Goal: Transaction & Acquisition: Purchase product/service

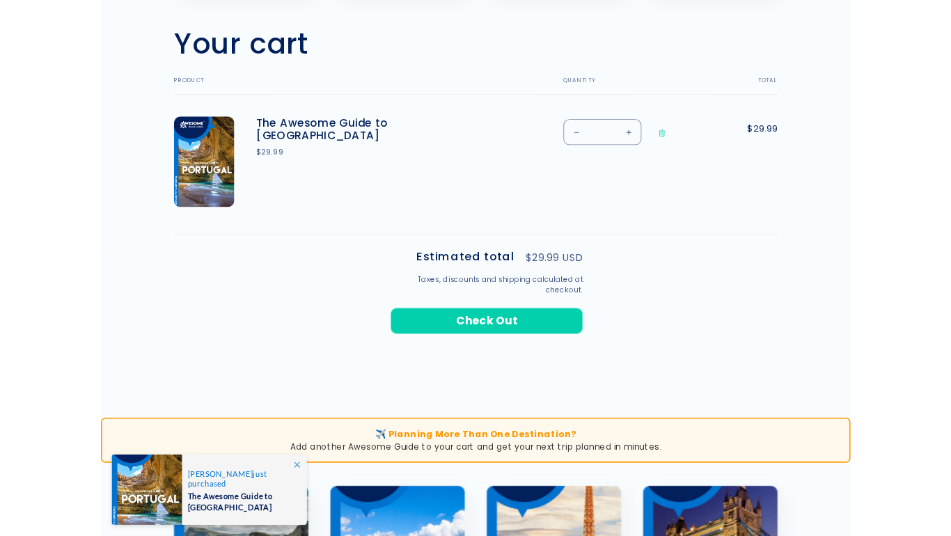
scroll to position [430, 0]
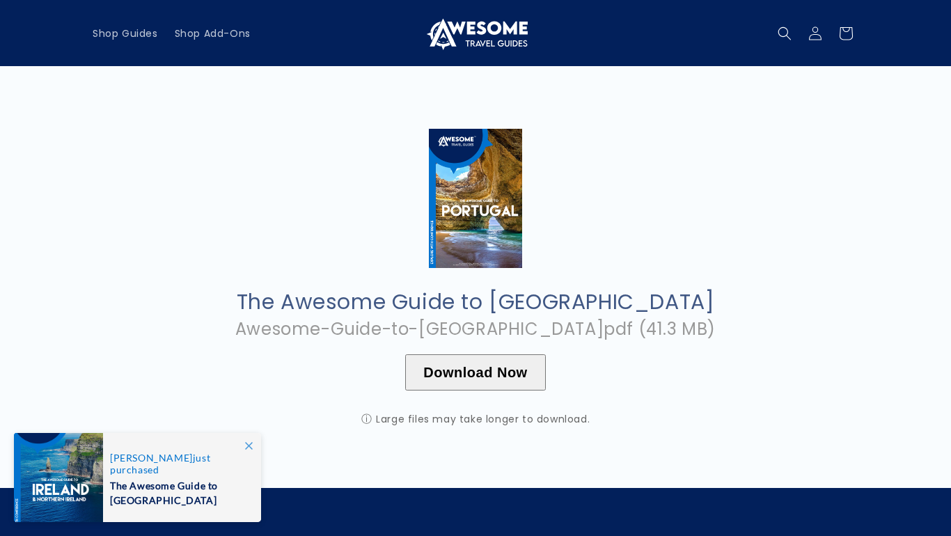
click at [490, 368] on button "Download Now" at bounding box center [475, 372] width 140 height 36
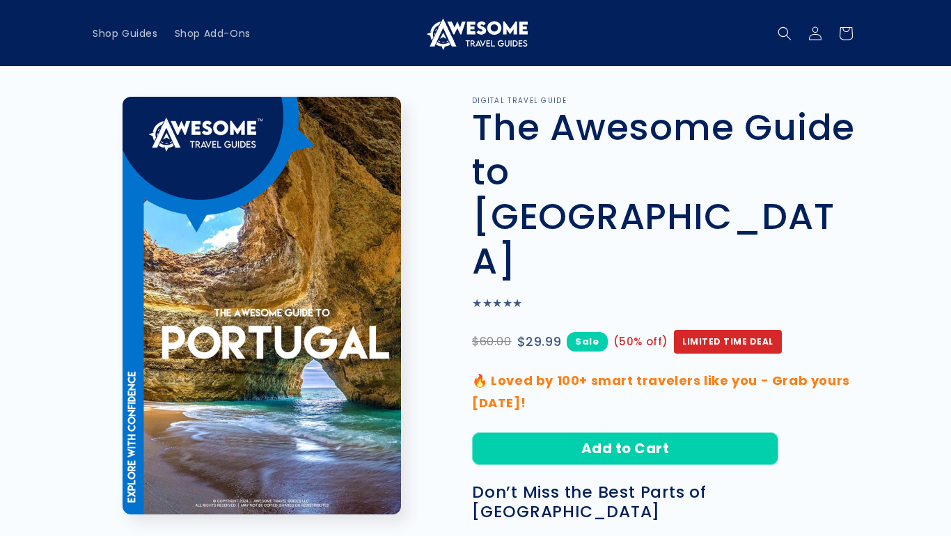
click at [819, 33] on icon at bounding box center [815, 33] width 14 height 14
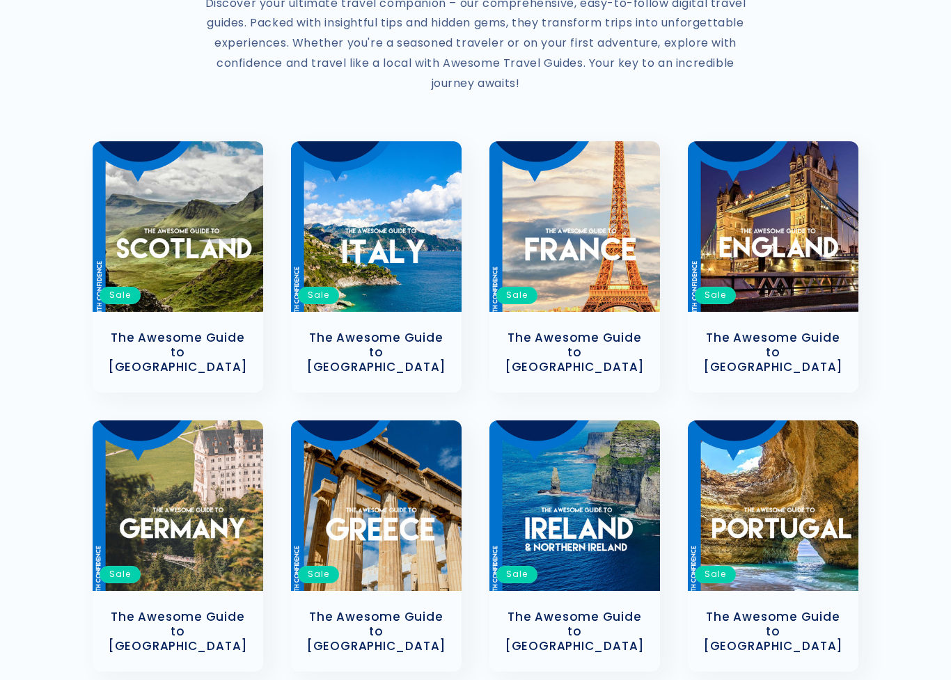
scroll to position [231, 0]
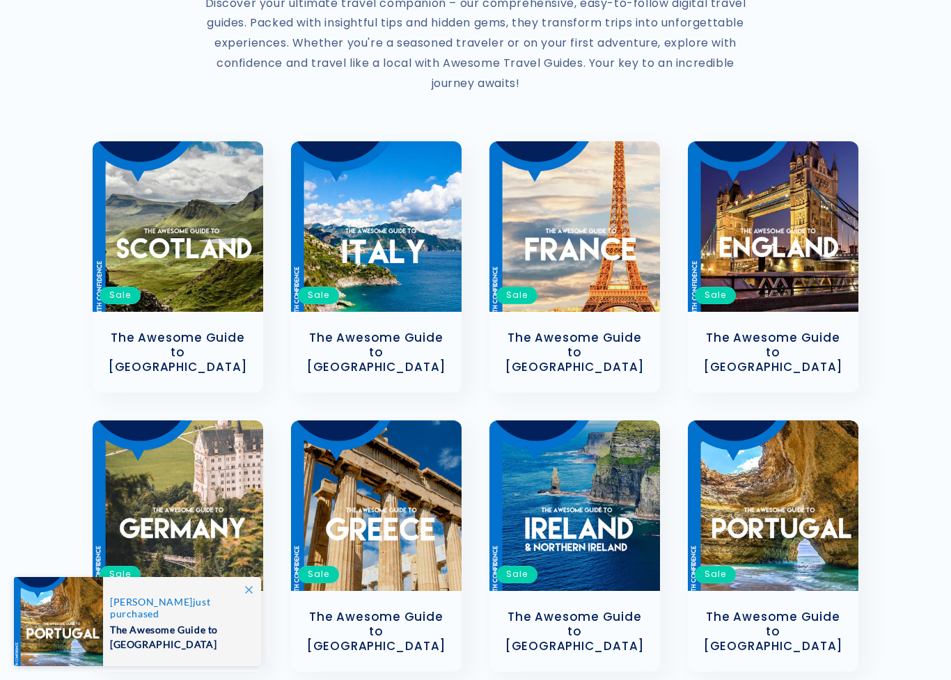
click at [785, 535] on link "The Awesome Guide to [GEOGRAPHIC_DATA]" at bounding box center [773, 631] width 143 height 43
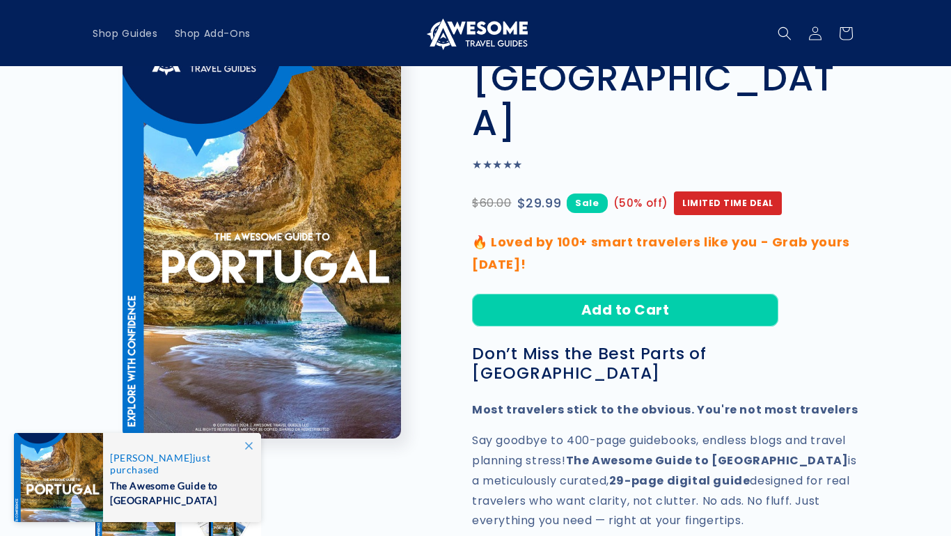
scroll to position [148, 0]
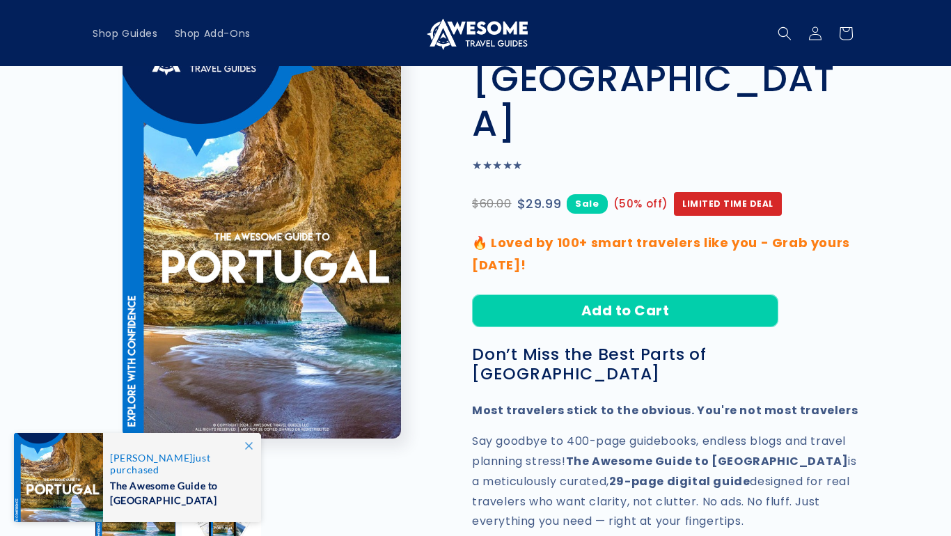
click at [638, 295] on button "Add to Cart" at bounding box center [625, 311] width 306 height 33
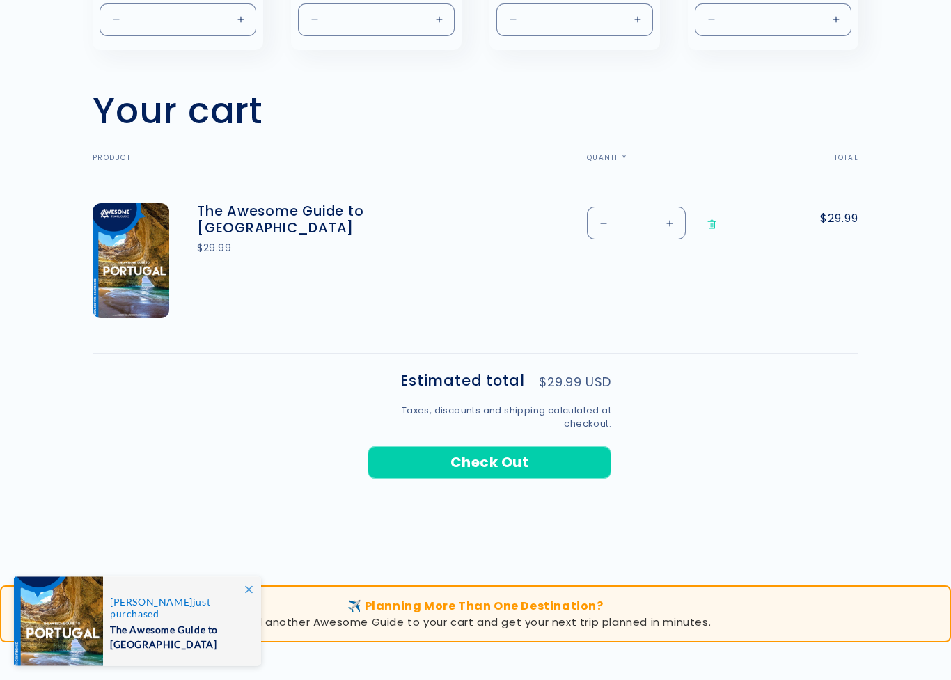
scroll to position [384, 0]
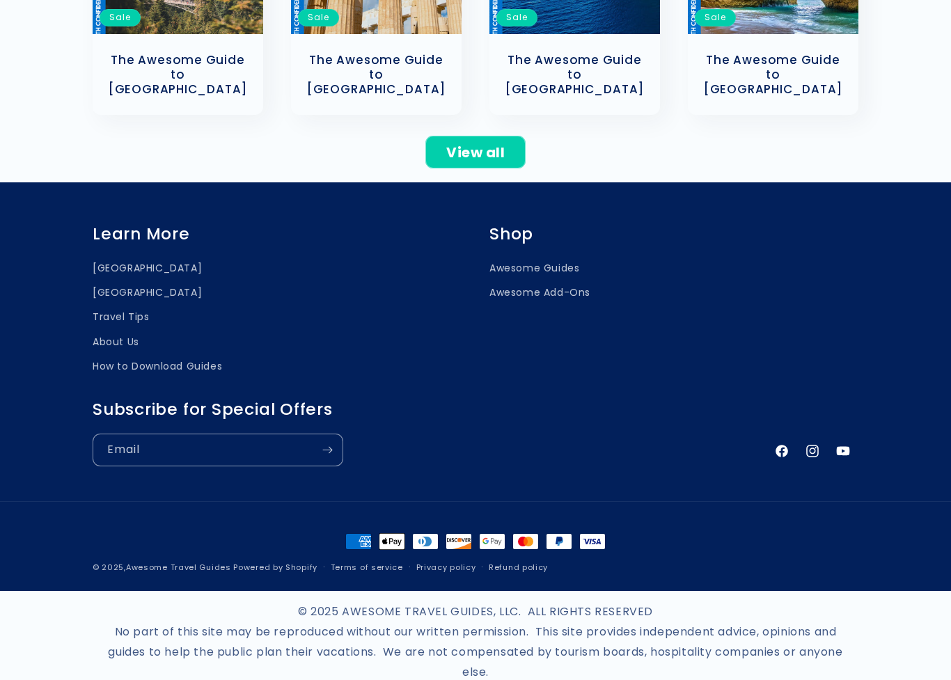
scroll to position [788, 0]
